Goal: Complete application form

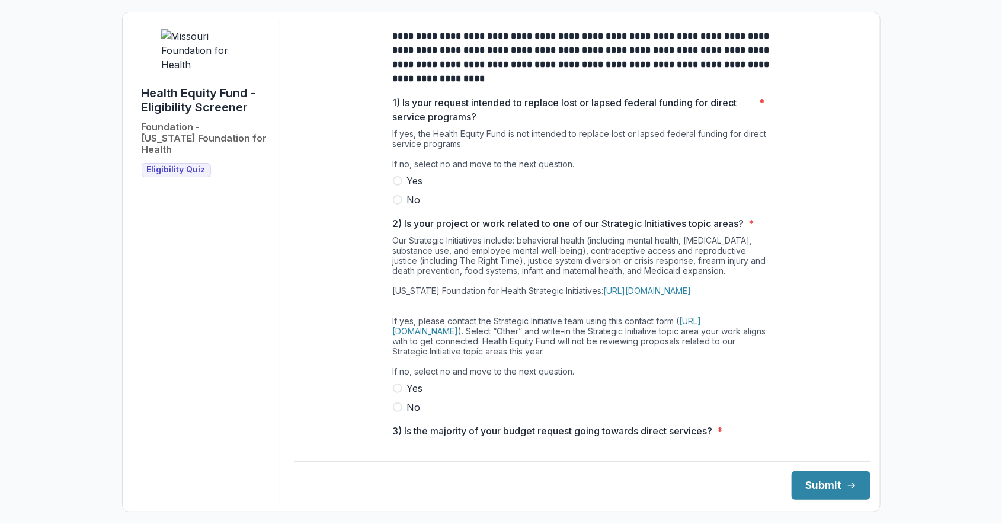
click at [398, 204] on span at bounding box center [397, 199] width 9 height 9
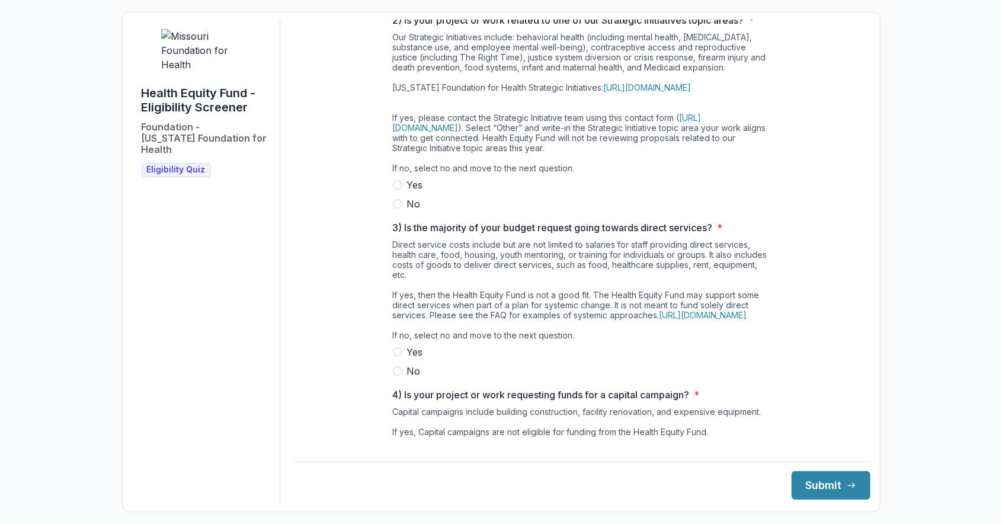
scroll to position [202, 0]
click at [395, 210] on span at bounding box center [397, 204] width 9 height 9
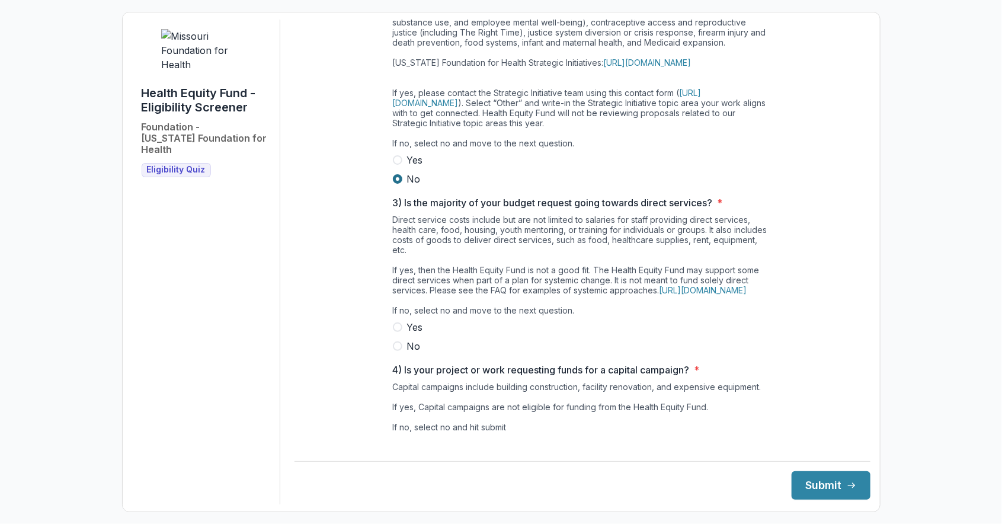
scroll to position [230, 0]
click at [395, 349] on span at bounding box center [397, 344] width 9 height 9
click at [394, 466] on span at bounding box center [397, 460] width 9 height 9
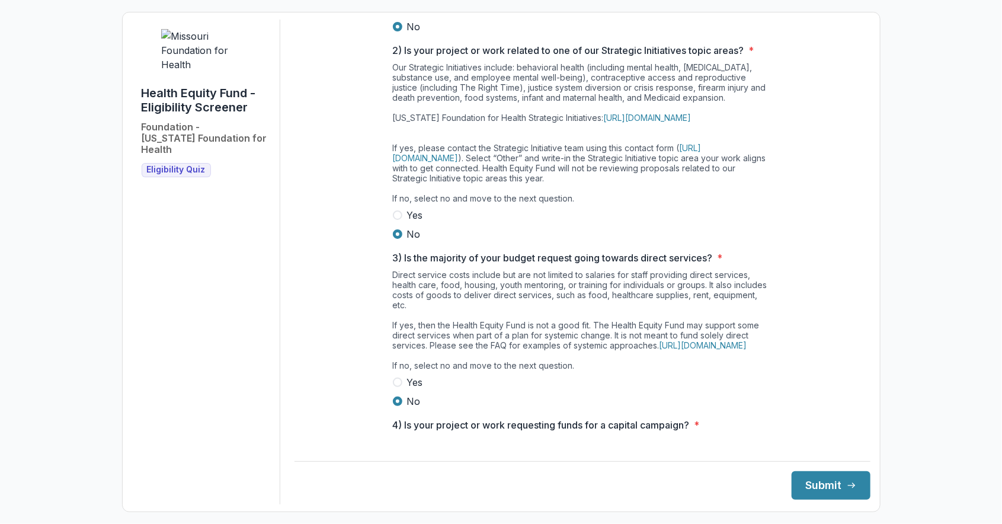
scroll to position [0, 0]
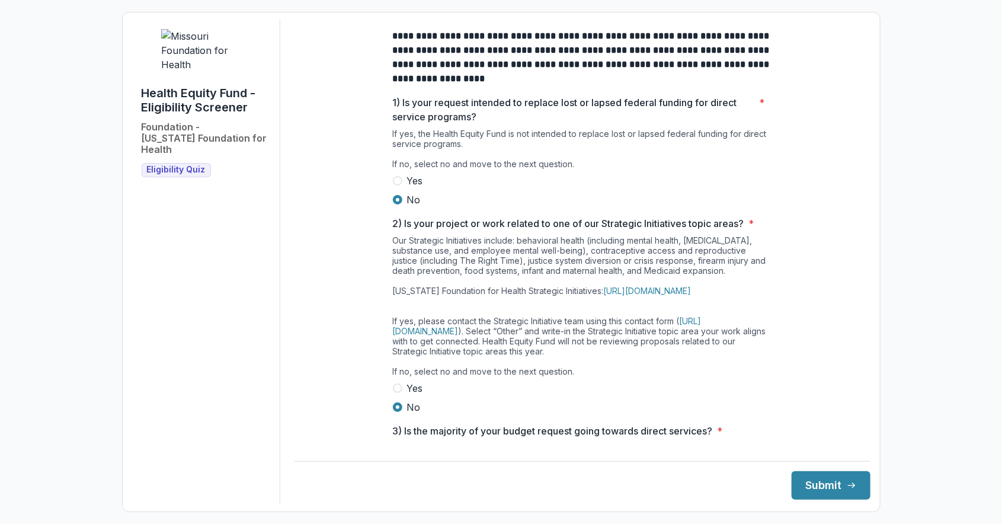
click at [178, 177] on h3 "Eligibility Quiz" at bounding box center [176, 170] width 69 height 14
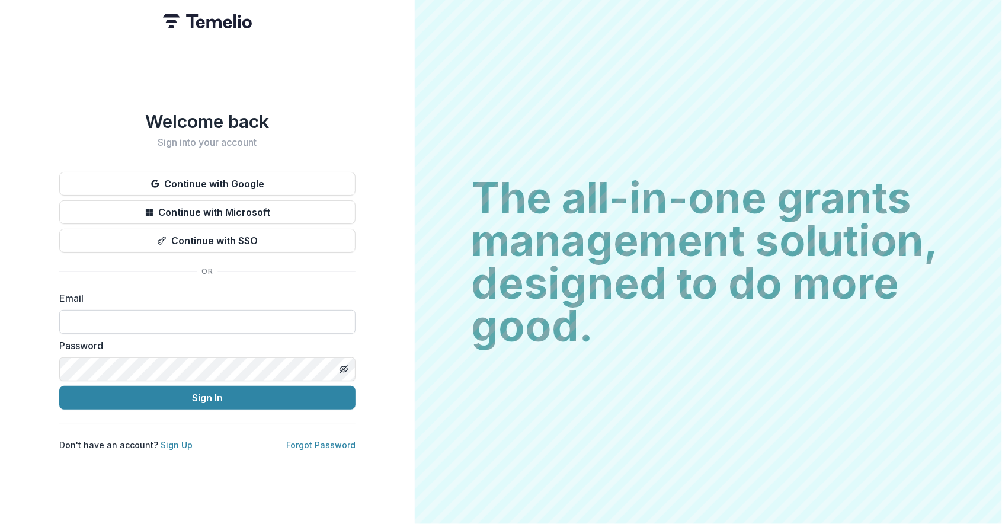
click at [83, 321] on input at bounding box center [207, 322] width 296 height 24
type input "*****"
click at [168, 443] on link "Sign Up" at bounding box center [177, 445] width 32 height 10
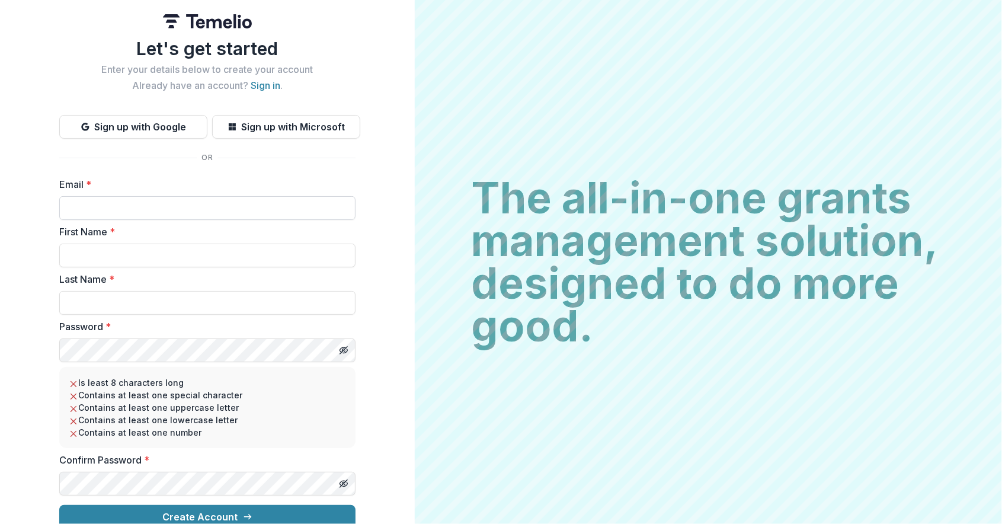
click at [75, 205] on input "Email *" at bounding box center [207, 208] width 296 height 24
type input "**********"
click at [81, 258] on input "First Name *" at bounding box center [207, 256] width 296 height 24
type input "******"
click at [78, 306] on input "Last Name *" at bounding box center [207, 303] width 296 height 24
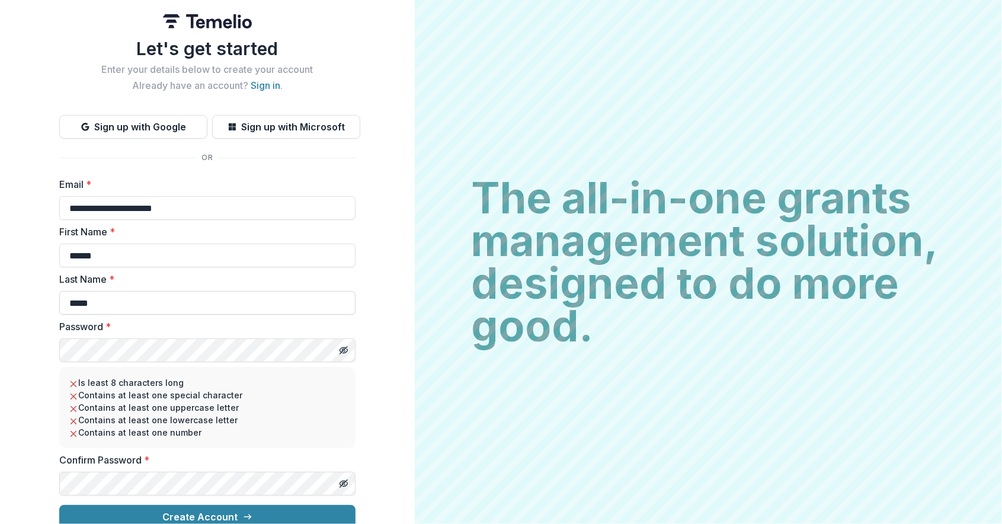
type input "*****"
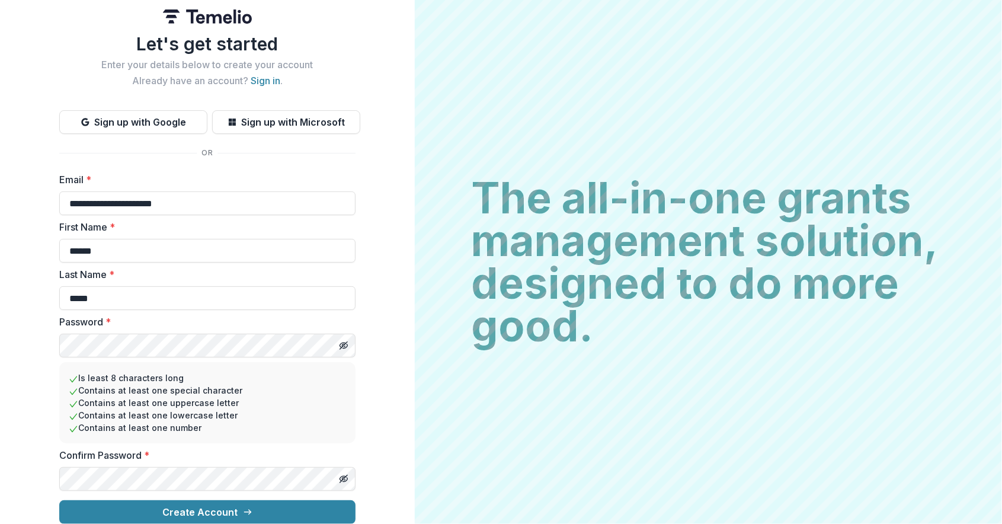
click at [165, 448] on label "Confirm Password *" at bounding box center [203, 455] width 289 height 14
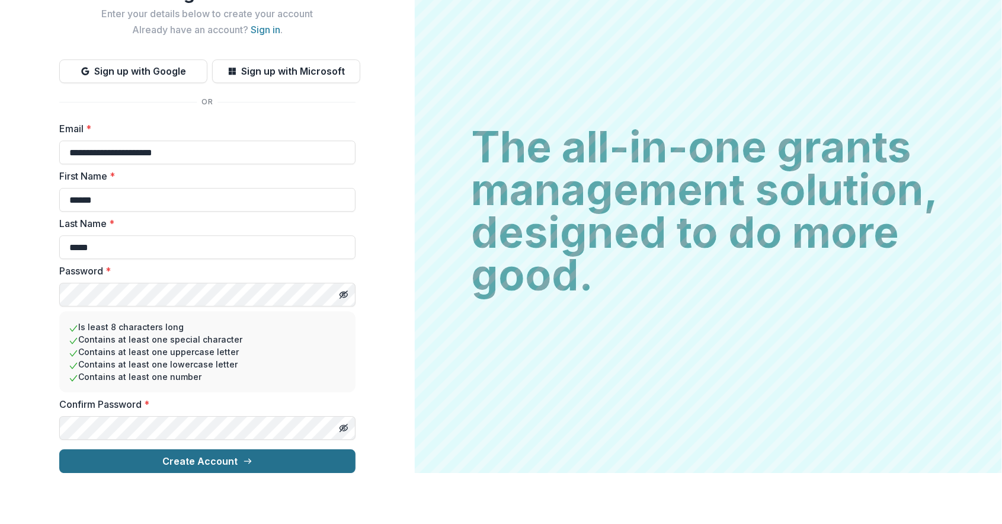
click at [215, 508] on button "Create Account" at bounding box center [207, 512] width 296 height 24
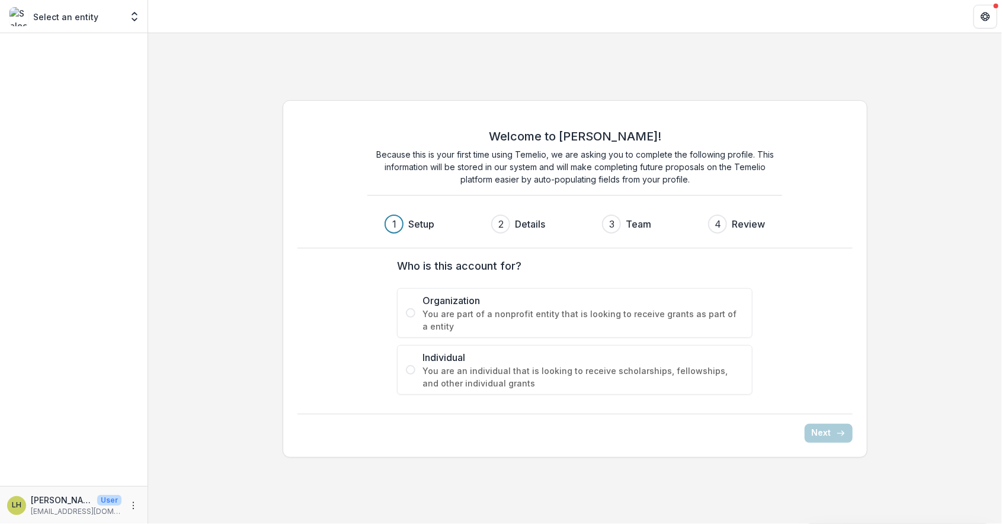
click at [411, 319] on label "Organization You are part of a nonprofit entity that is looking to receive gran…" at bounding box center [575, 313] width 356 height 50
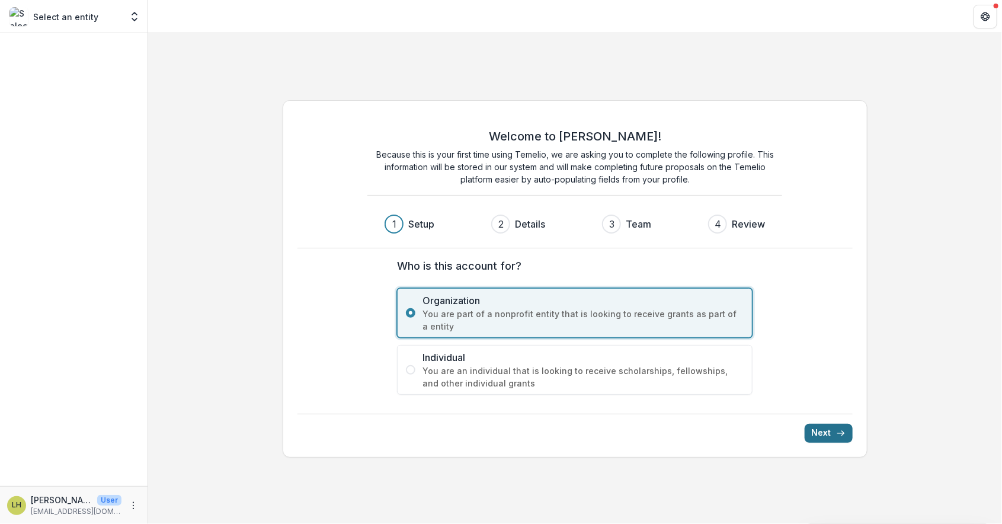
click at [833, 435] on button "Next" at bounding box center [829, 433] width 48 height 19
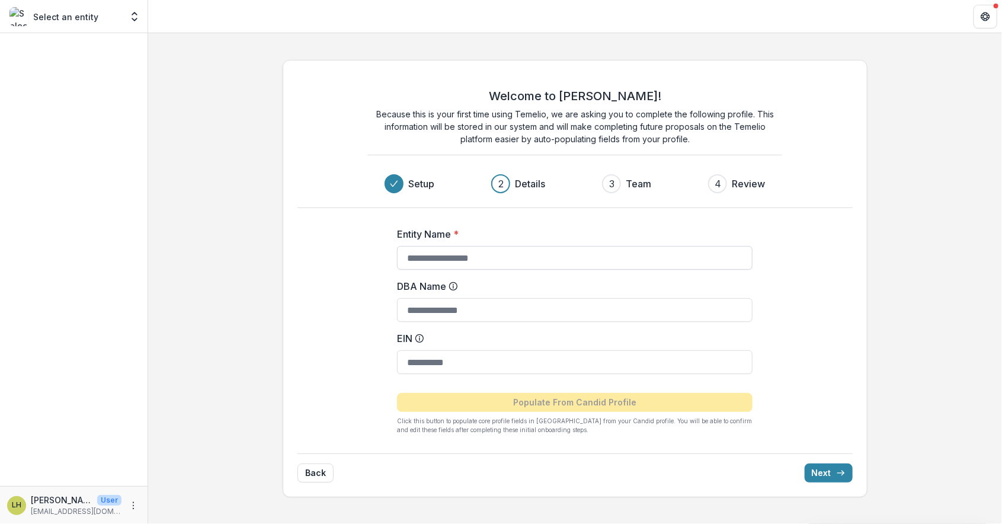
click at [421, 260] on input "Entity Name *" at bounding box center [575, 258] width 356 height 24
type input "**********"
click at [426, 311] on input "DBA Name" at bounding box center [575, 310] width 356 height 24
type input "**********"
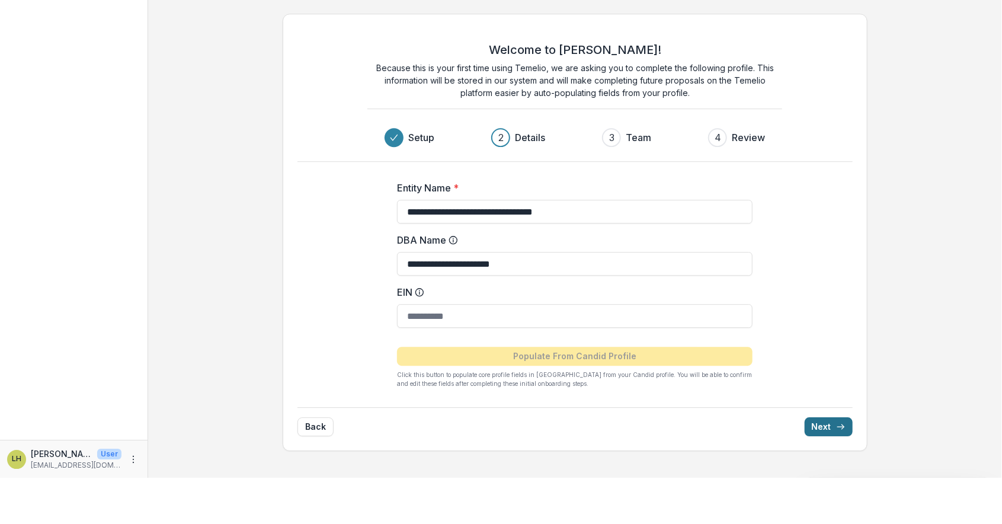
click at [836, 474] on button "Next" at bounding box center [829, 472] width 48 height 19
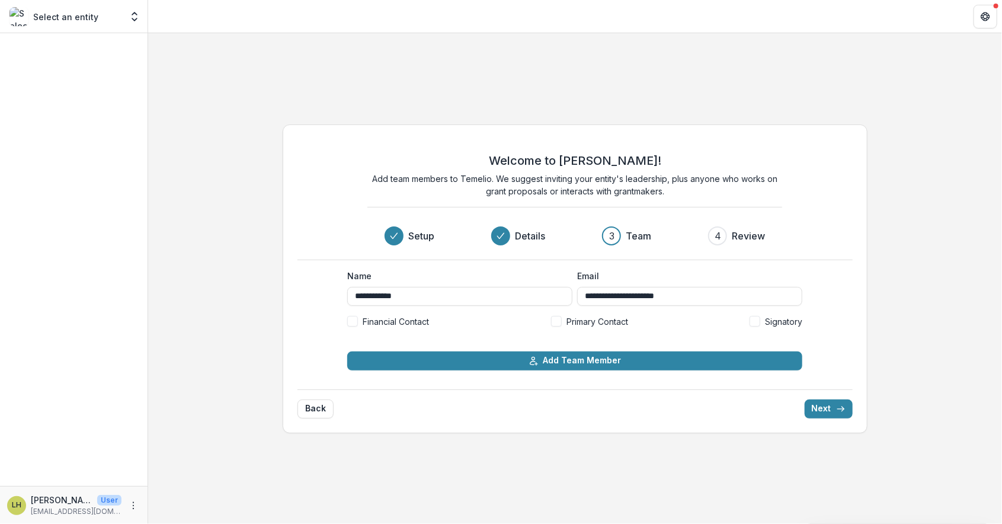
click at [382, 324] on span "Financial Contact" at bounding box center [396, 321] width 66 height 12
click at [347, 325] on label "Financial Contact" at bounding box center [388, 321] width 82 height 12
click at [558, 325] on span at bounding box center [556, 321] width 11 height 11
click at [835, 413] on button "Next" at bounding box center [829, 408] width 48 height 19
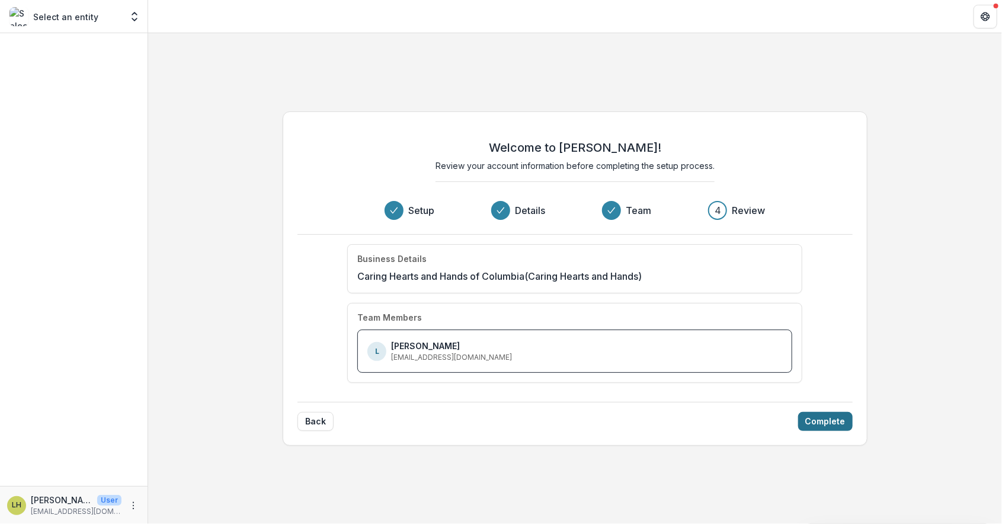
click at [835, 425] on button "Complete" at bounding box center [825, 421] width 55 height 19
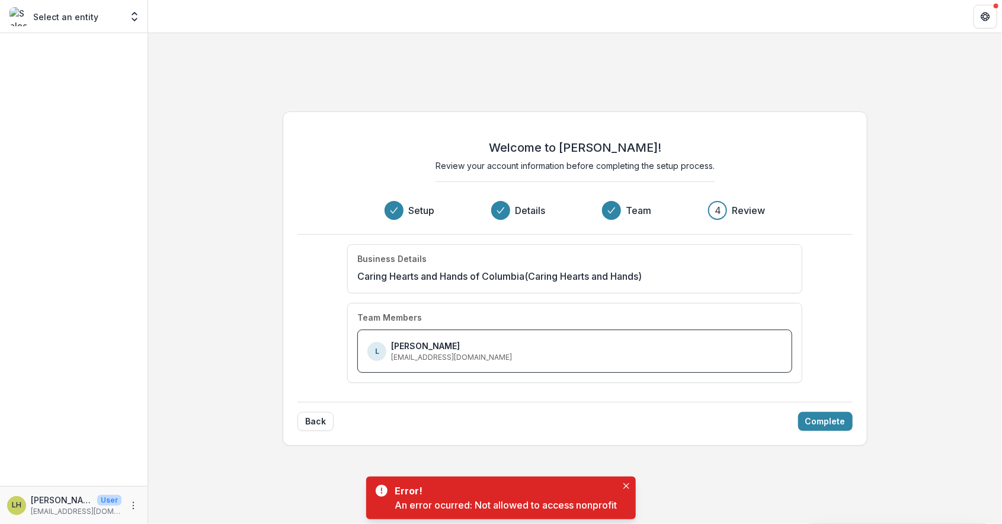
click at [544, 504] on div "An error ocurred: Not allowed to access nonprofit" at bounding box center [506, 505] width 222 height 14
